Goal: Answer question/provide support: Share knowledge or assist other users

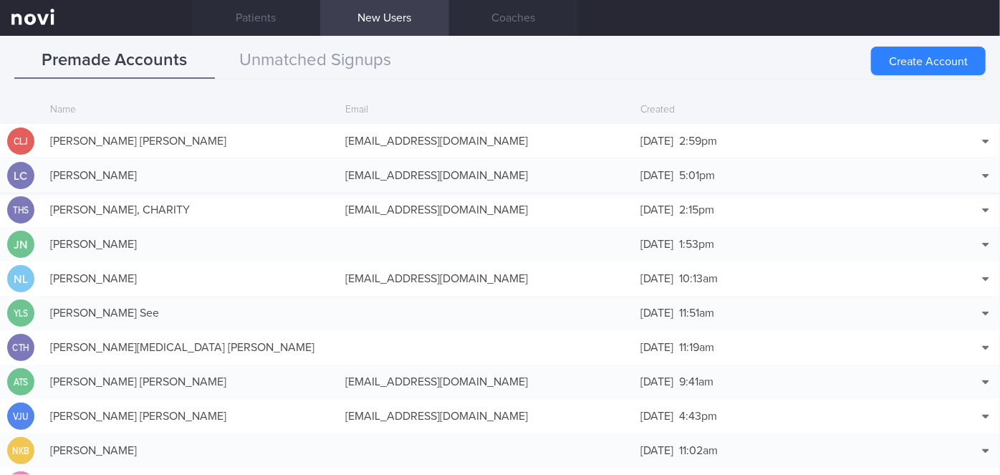
scroll to position [34, 0]
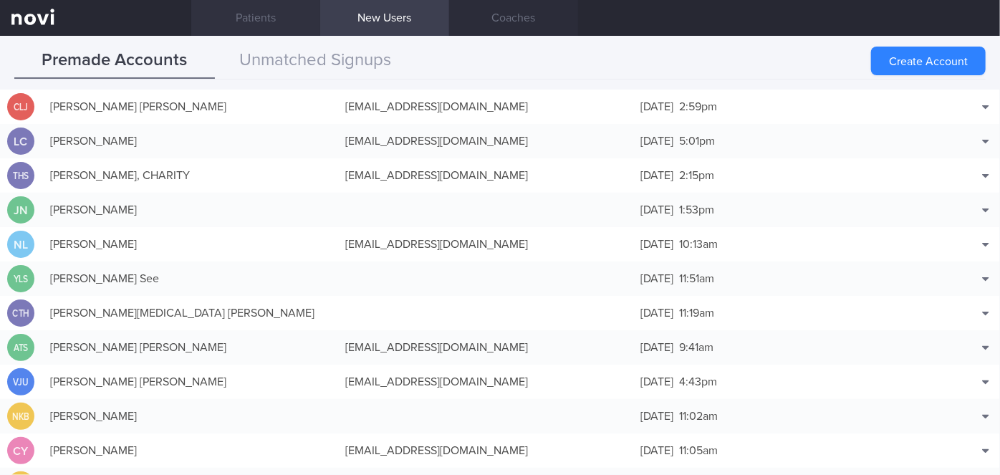
click at [256, 16] on link "Patients" at bounding box center [255, 18] width 129 height 36
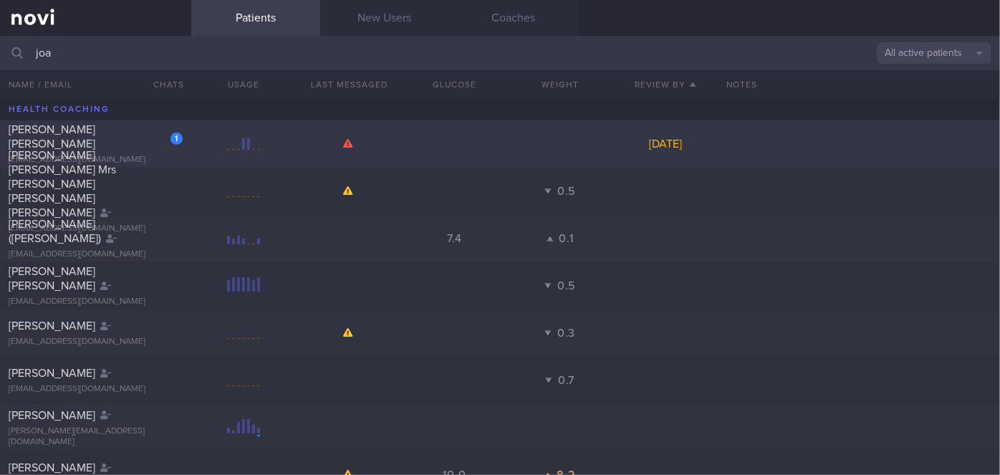
click at [95, 133] on span "[PERSON_NAME] [PERSON_NAME]" at bounding box center [52, 137] width 87 height 26
select select "9"
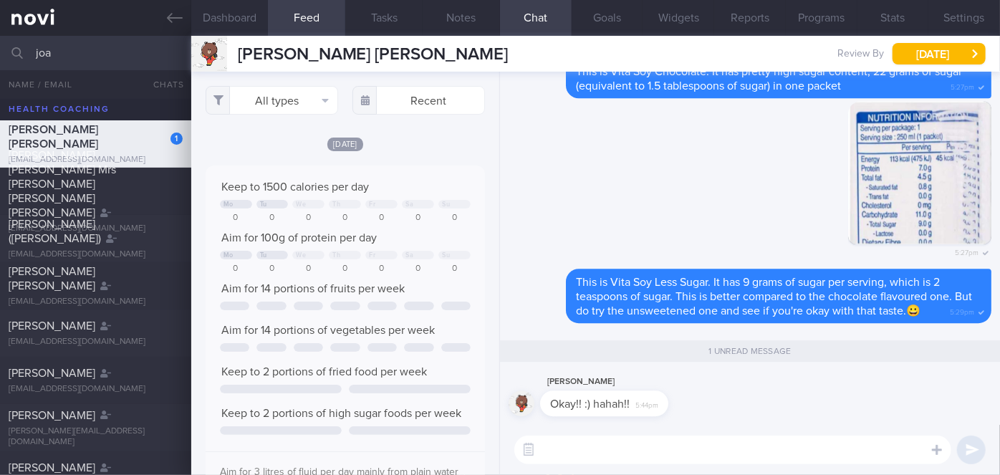
click at [617, 456] on textarea at bounding box center [732, 450] width 437 height 29
click at [634, 446] on textarea "This is the [PERSON_NAME] of our discussion earlier:" at bounding box center [732, 450] width 437 height 29
click at [863, 448] on textarea "This is the summary of our discussion earlier:" at bounding box center [732, 450] width 437 height 29
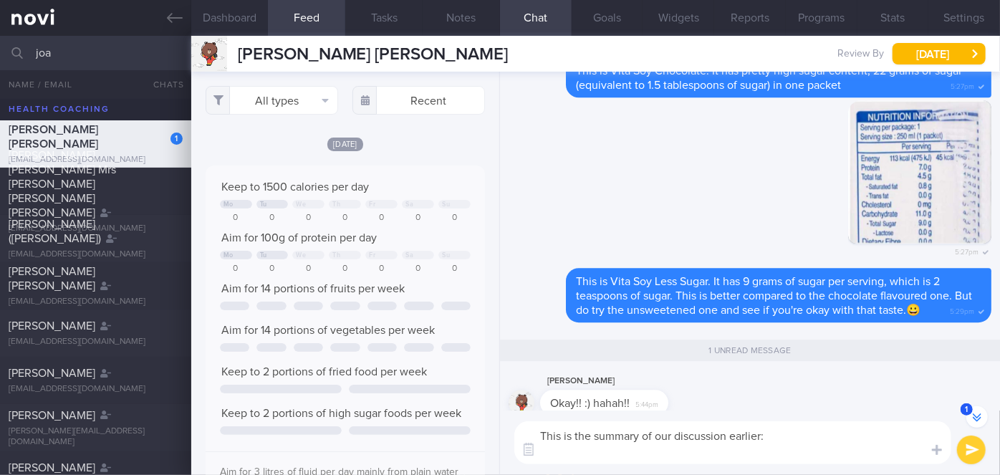
paste textarea "Explained the importance of adequate protein intake to minimize muscle loss. Ai…"
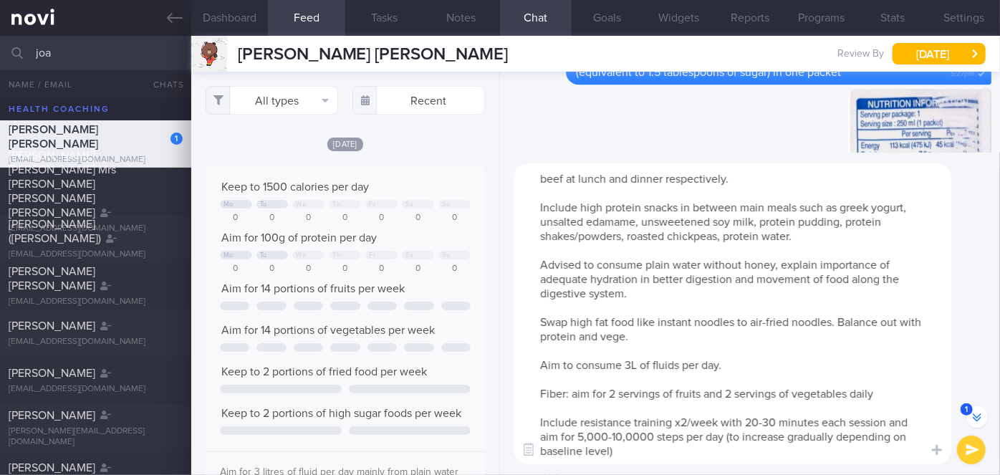
scroll to position [0, 0]
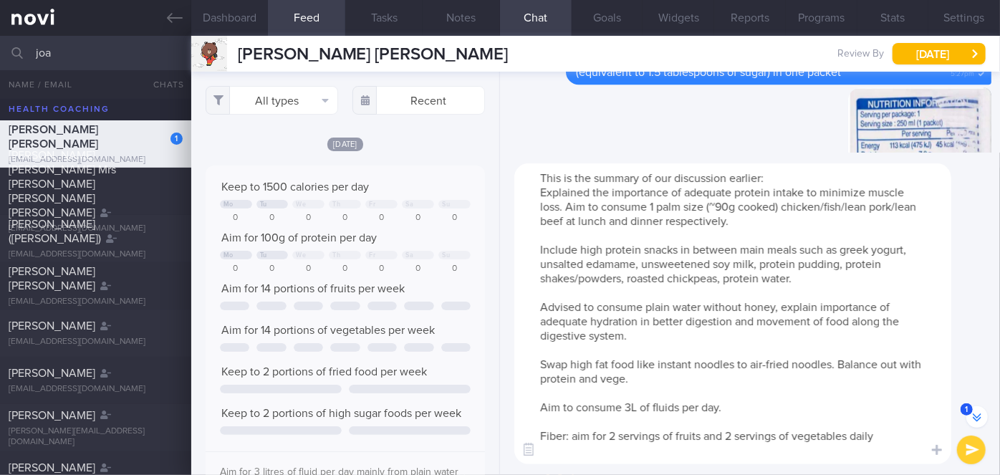
click at [540, 185] on textarea "This is the summary of our discussion earlier: Explained the importance of adeq…" at bounding box center [732, 313] width 437 height 301
click at [688, 191] on textarea "This is the summary of our discussion earlier: - Explained the importance of ad…" at bounding box center [732, 313] width 437 height 301
click at [539, 246] on textarea "This is the summary of our discussion earlier: - Aim for adequate protein intak…" at bounding box center [732, 313] width 437 height 301
click at [537, 315] on textarea "This is the summary of our discussion earlier: - Aim for adequate protein intak…" at bounding box center [732, 313] width 437 height 301
click at [537, 307] on textarea "This is the summary of our discussion earlier: - Aim for adequate protein intak…" at bounding box center [732, 313] width 437 height 301
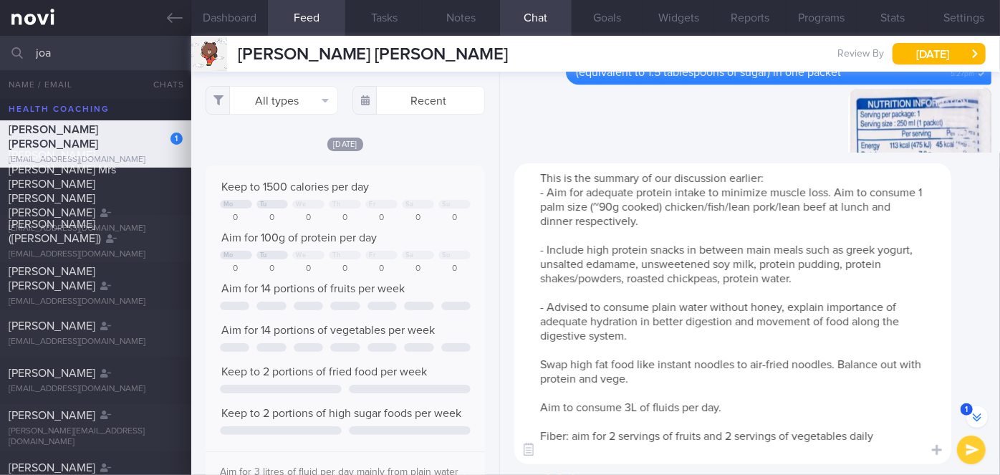
click at [609, 306] on textarea "This is the summary of our discussion earlier: - Aim for adequate protein intak…" at bounding box center [732, 313] width 437 height 301
drag, startPoint x: 843, startPoint y: 307, endPoint x: 739, endPoint y: 305, distance: 103.9
click at [739, 305] on textarea "This is the summary of our discussion earlier: - Aim for adequate protein intak…" at bounding box center [732, 313] width 437 height 301
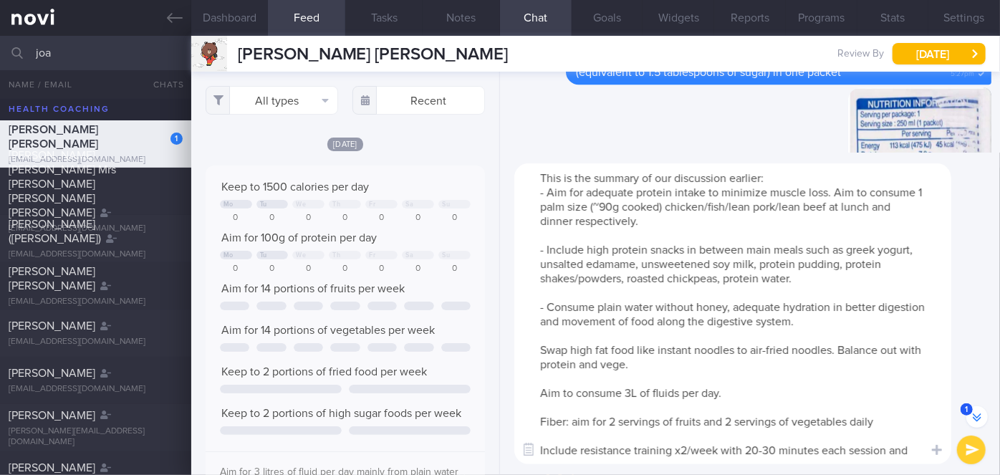
click at [841, 305] on textarea "This is the summary of our discussion earlier: - Aim for adequate protein intak…" at bounding box center [732, 313] width 437 height 301
click at [544, 348] on textarea "This is the summary of our discussion earlier: - Aim for adequate protein intak…" at bounding box center [732, 313] width 437 height 301
click at [545, 392] on textarea "This is the summary of our discussion earlier: - Aim for adequate protein intak…" at bounding box center [732, 313] width 437 height 301
click at [542, 423] on textarea "This is the summary of our discussion earlier: - Aim for adequate protein intak…" at bounding box center [732, 313] width 437 height 301
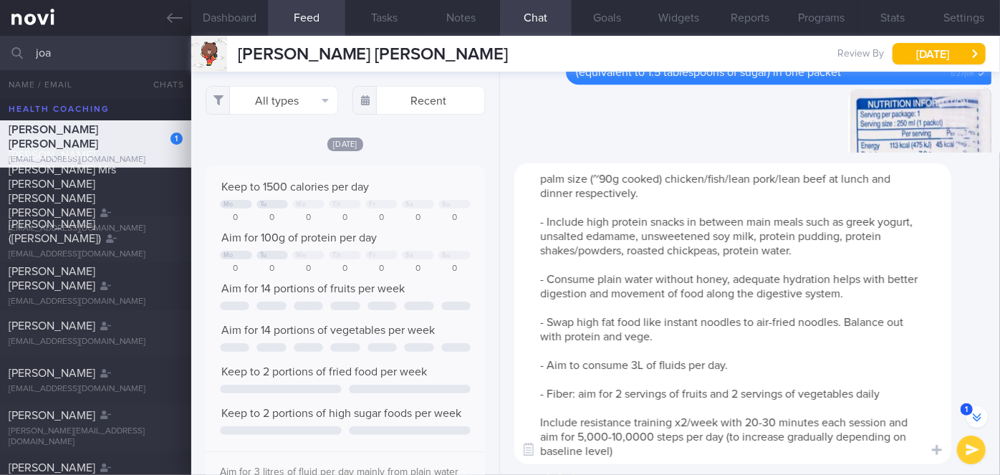
click at [540, 418] on textarea "This is the summary of our discussion earlier: - Aim for adequate protein intak…" at bounding box center [732, 313] width 437 height 301
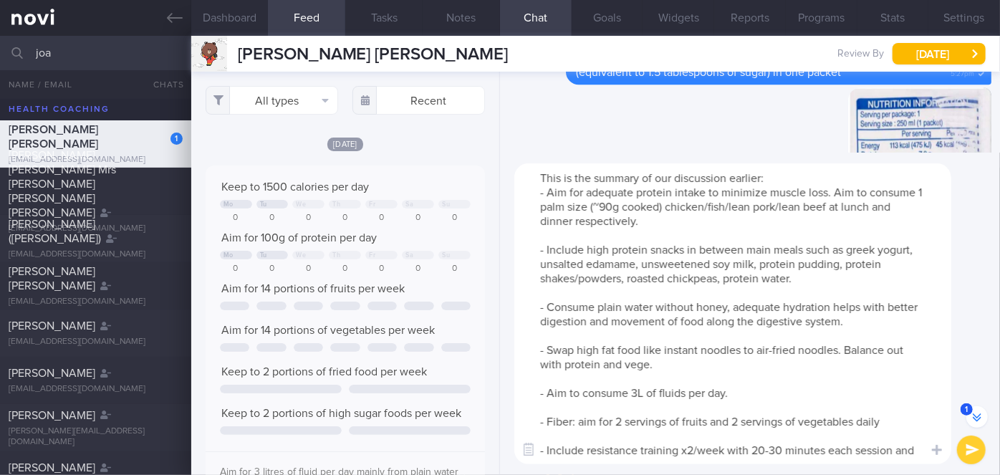
type textarea "This is the summary of our discussion earlier: - Aim for adequate protein intak…"
click at [971, 448] on button "submit" at bounding box center [971, 450] width 29 height 29
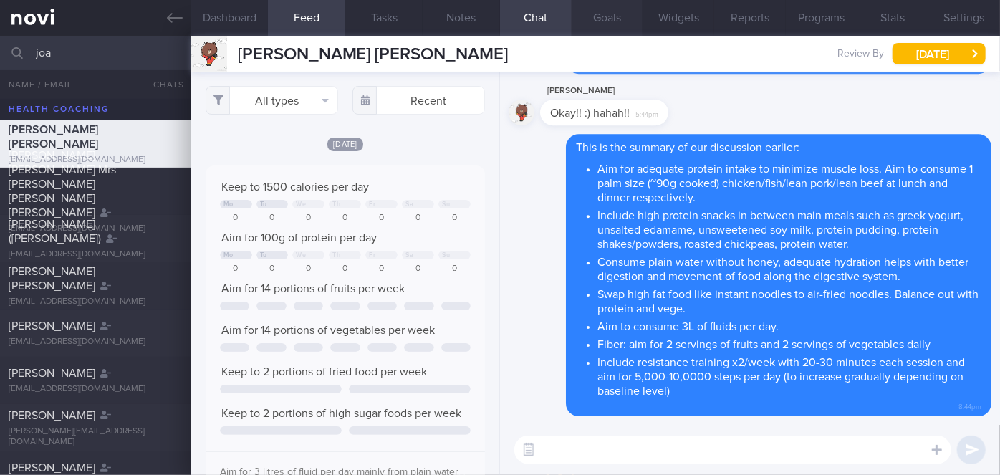
click at [583, 25] on button "Goals" at bounding box center [608, 18] width 72 height 36
select select "9"
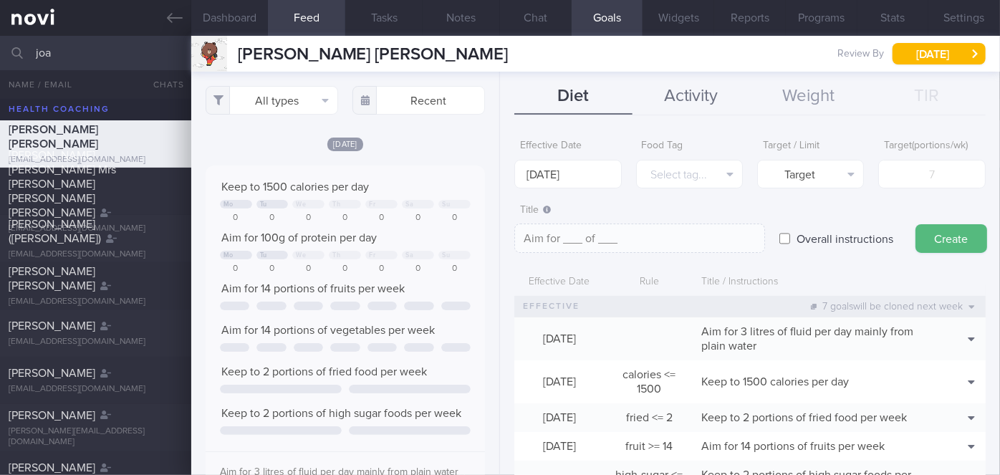
click at [659, 107] on button "Activity" at bounding box center [692, 97] width 118 height 36
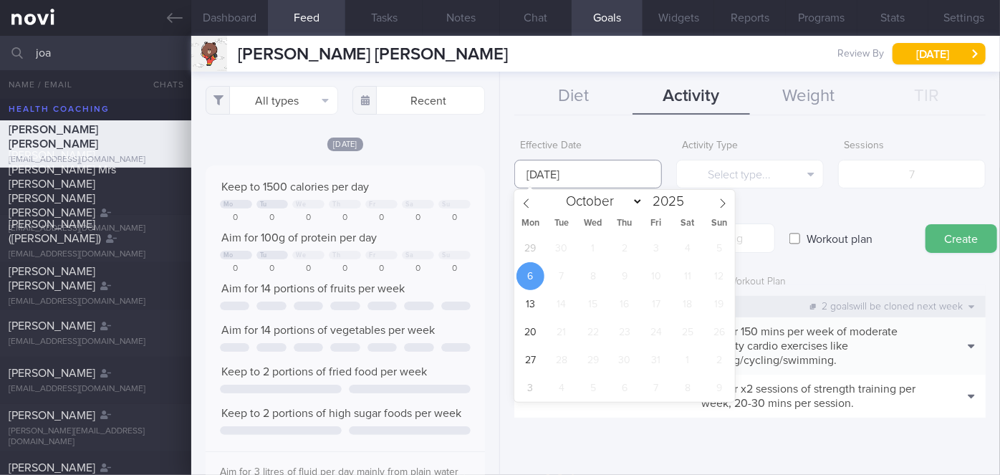
click at [577, 178] on input "[DATE]" at bounding box center [588, 174] width 148 height 29
click at [527, 249] on span "29" at bounding box center [531, 248] width 28 height 28
type input "[DATE]"
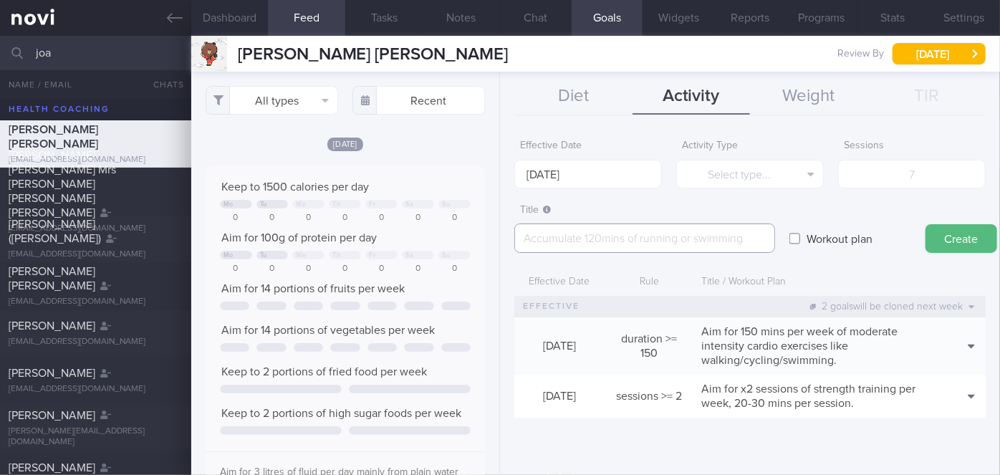
click at [552, 243] on textarea at bounding box center [644, 238] width 261 height 29
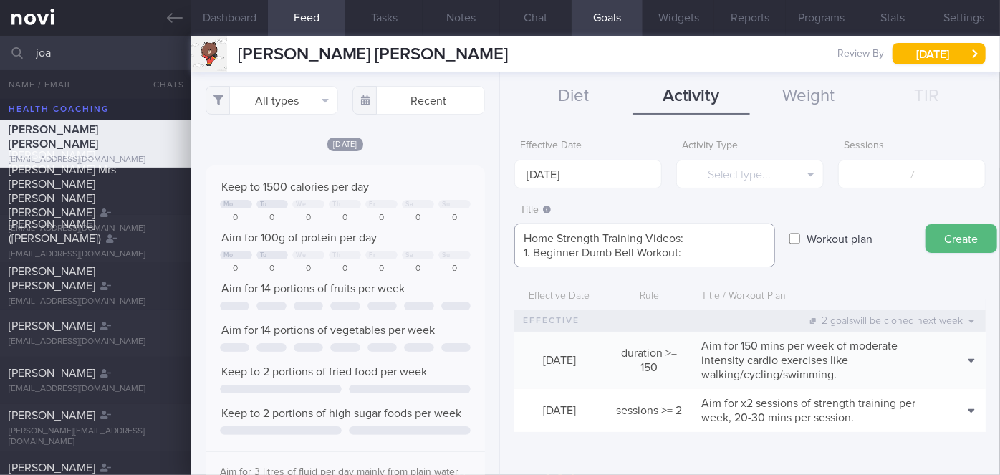
paste textarea "[URL][DOMAIN_NAME]"
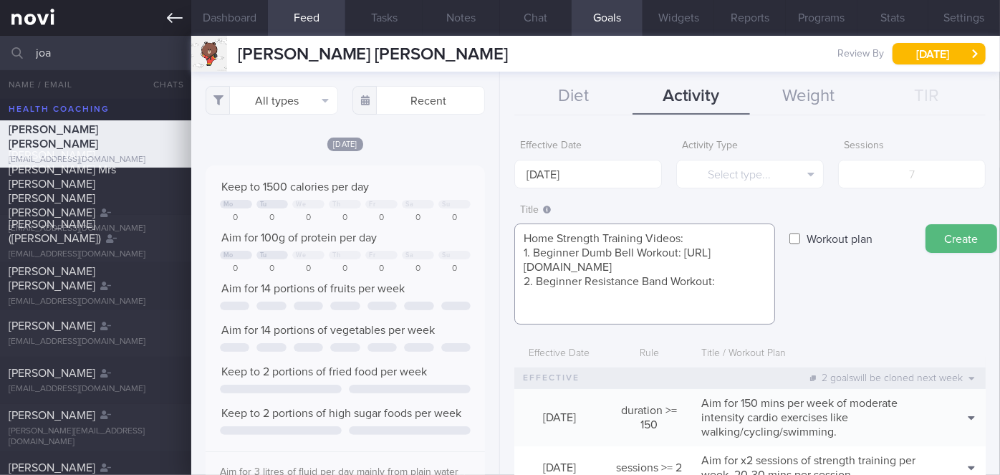
paste textarea "[URL][DOMAIN_NAME]"
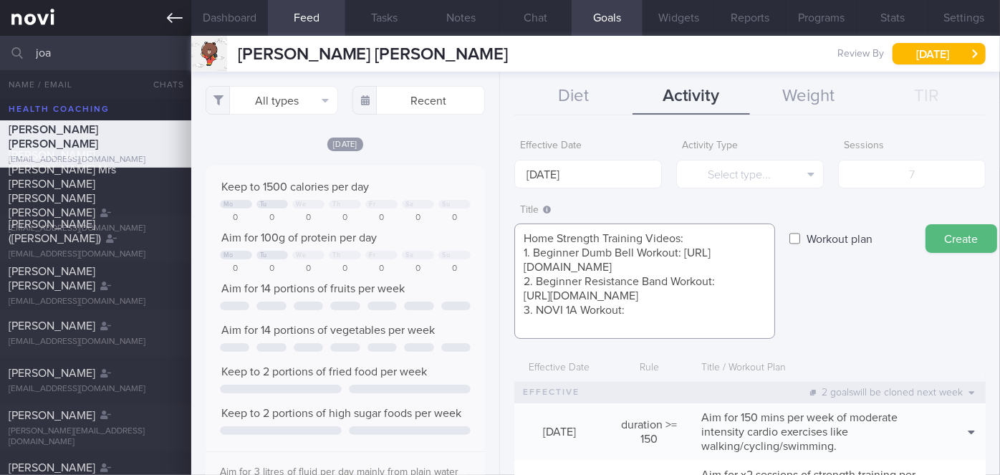
paste textarea "[URL][DOMAIN_NAME]"
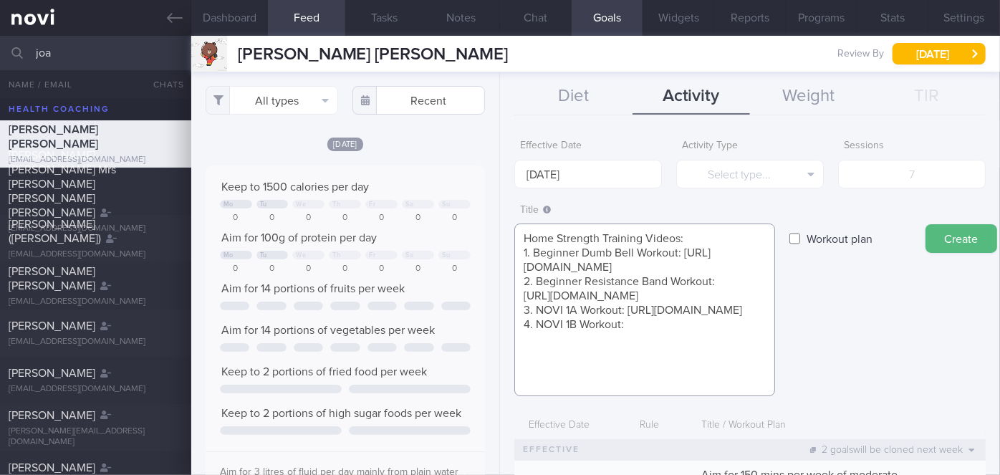
paste textarea "[URL][DOMAIN_NAME]"
type textarea "Home Strength Training Videos: 1. Beginner Dumb Bell Workout: [URL][DOMAIN_NAME…"
click at [851, 233] on label "Workout plan" at bounding box center [840, 238] width 80 height 29
click at [800, 233] on input "Workout plan" at bounding box center [795, 238] width 11 height 29
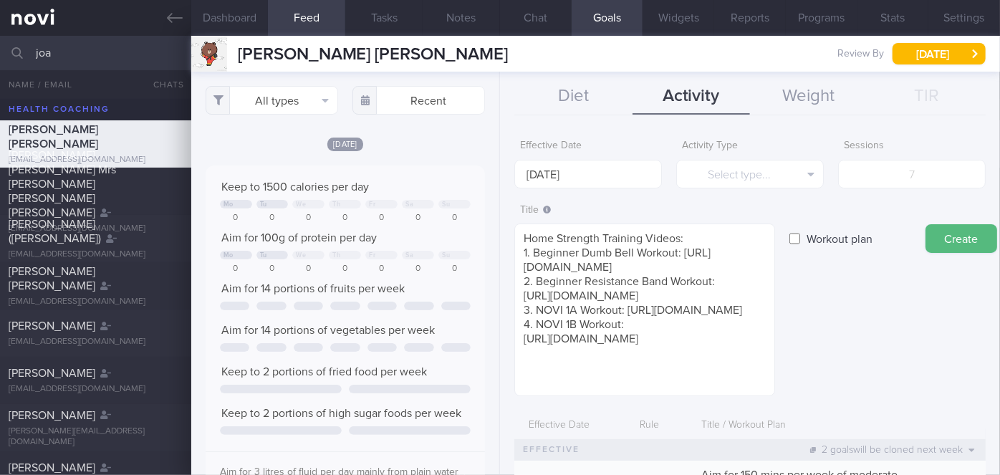
checkbox input "true"
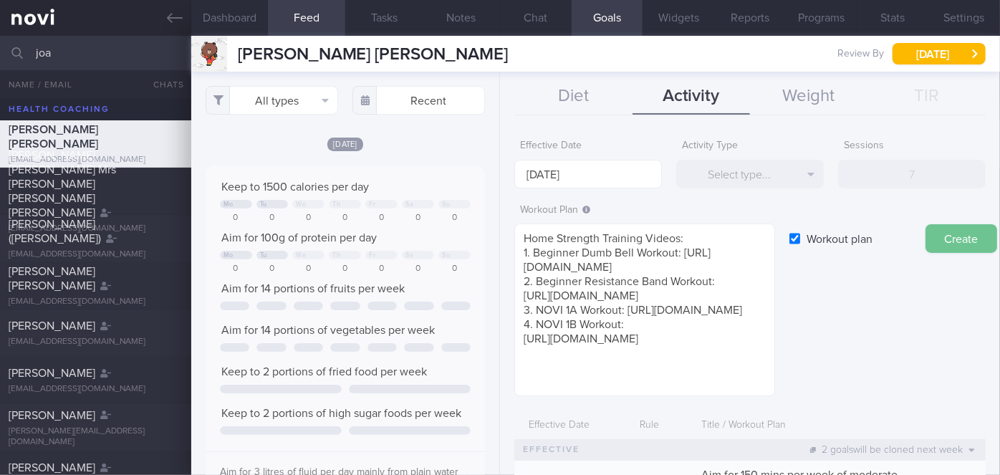
click at [958, 235] on button "Create" at bounding box center [962, 238] width 72 height 29
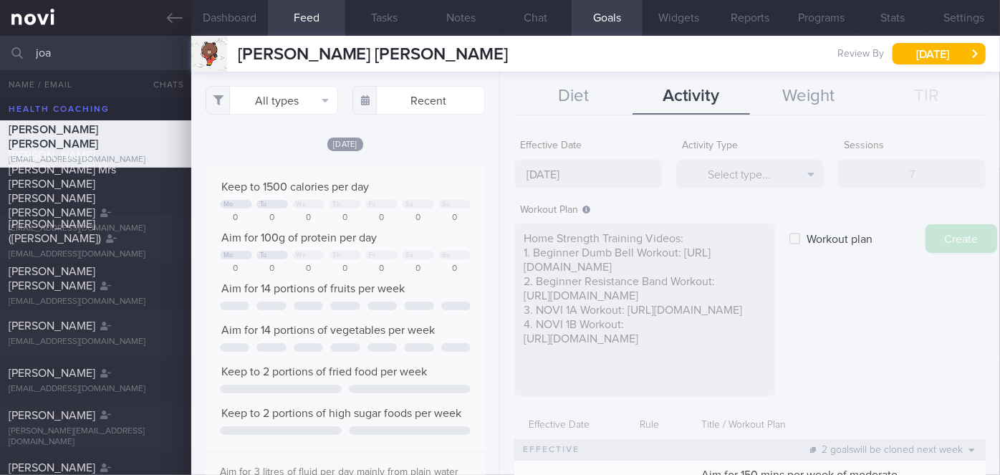
type input "[DATE]"
checkbox input "false"
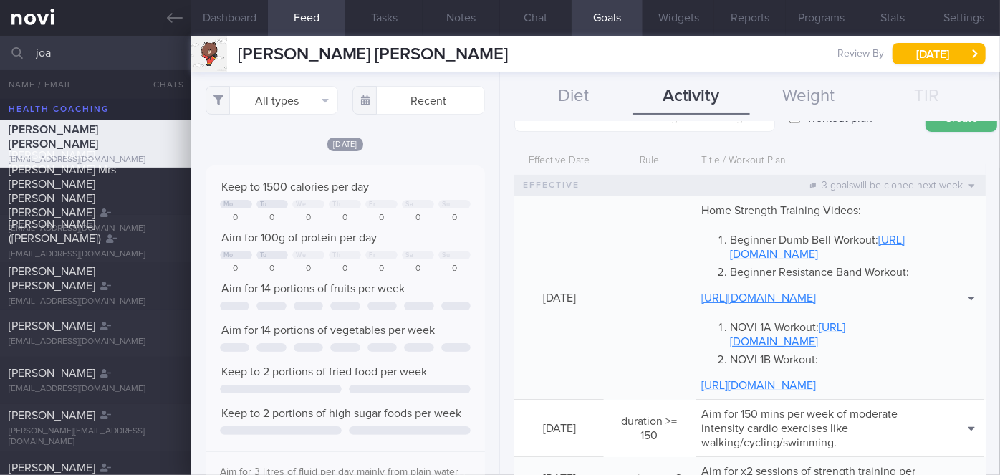
scroll to position [119, 0]
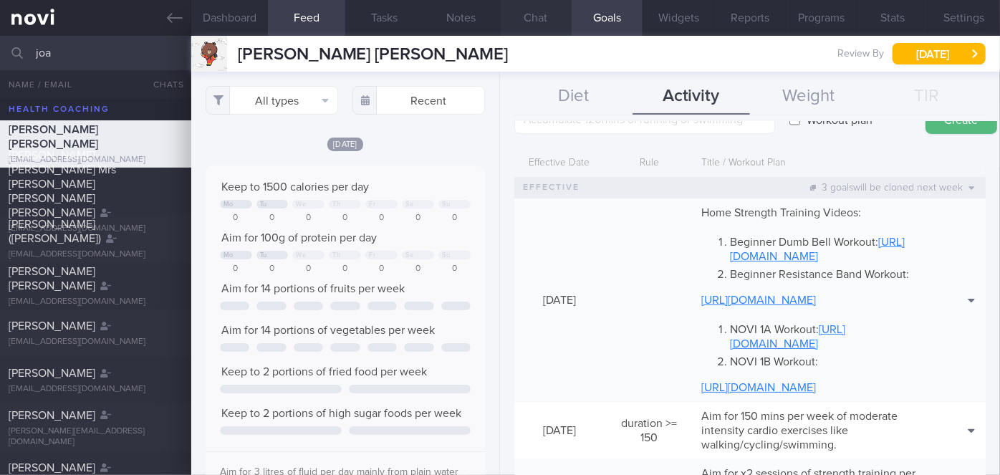
click at [548, 16] on button "Chat" at bounding box center [536, 18] width 72 height 36
